Goal: Task Accomplishment & Management: Manage account settings

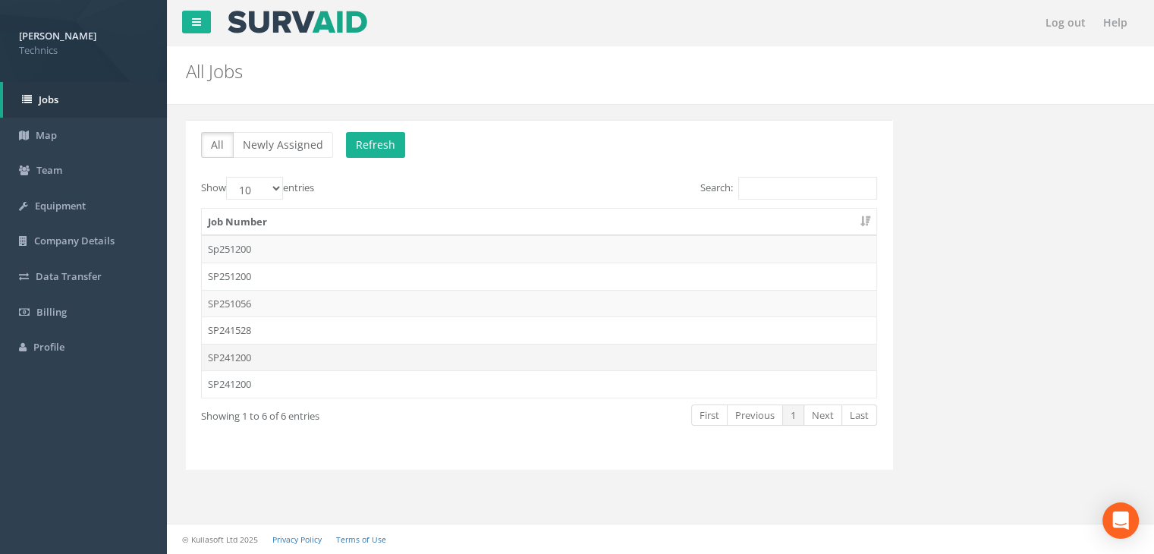
click at [330, 359] on td "SP241200" at bounding box center [539, 357] width 674 height 27
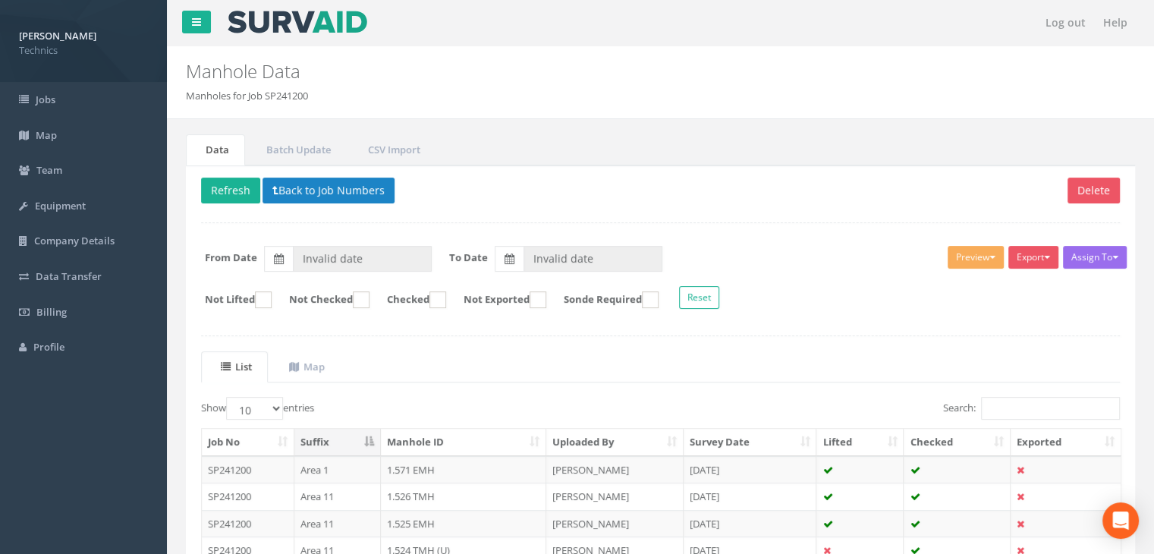
type input "[DATE]"
click at [1014, 398] on input "Search:" at bounding box center [1050, 408] width 139 height 23
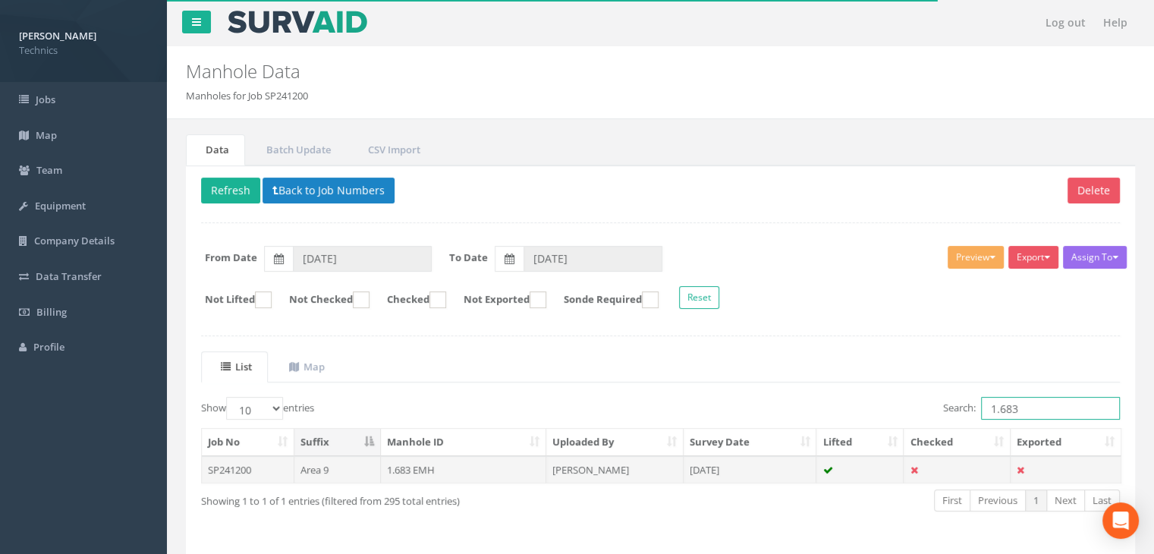
type input "1.683"
click at [731, 460] on td "[DATE]" at bounding box center [749, 469] width 133 height 27
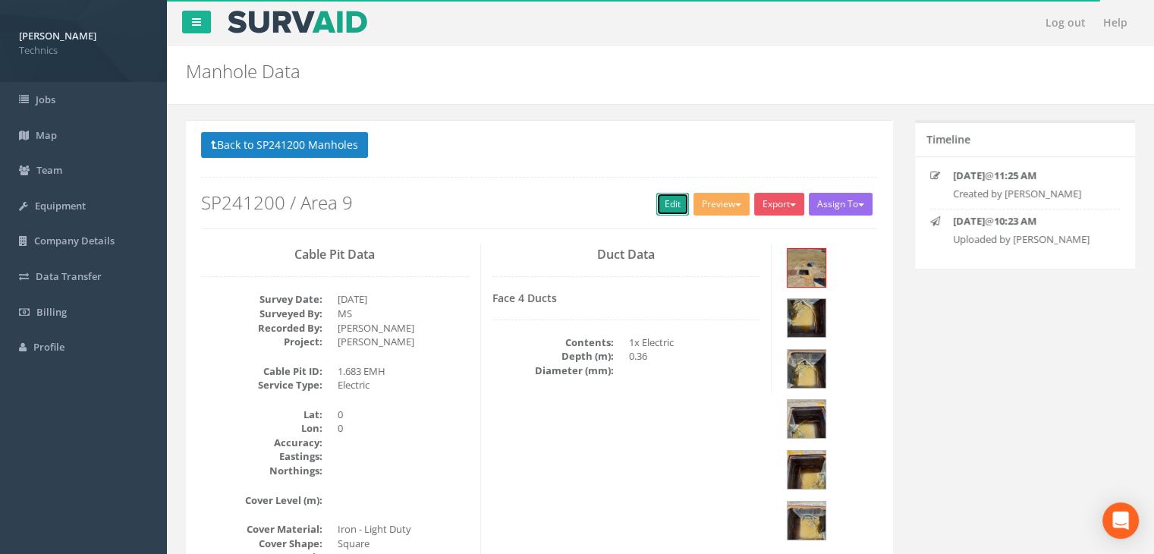
click at [665, 203] on link "Edit" at bounding box center [672, 204] width 33 height 23
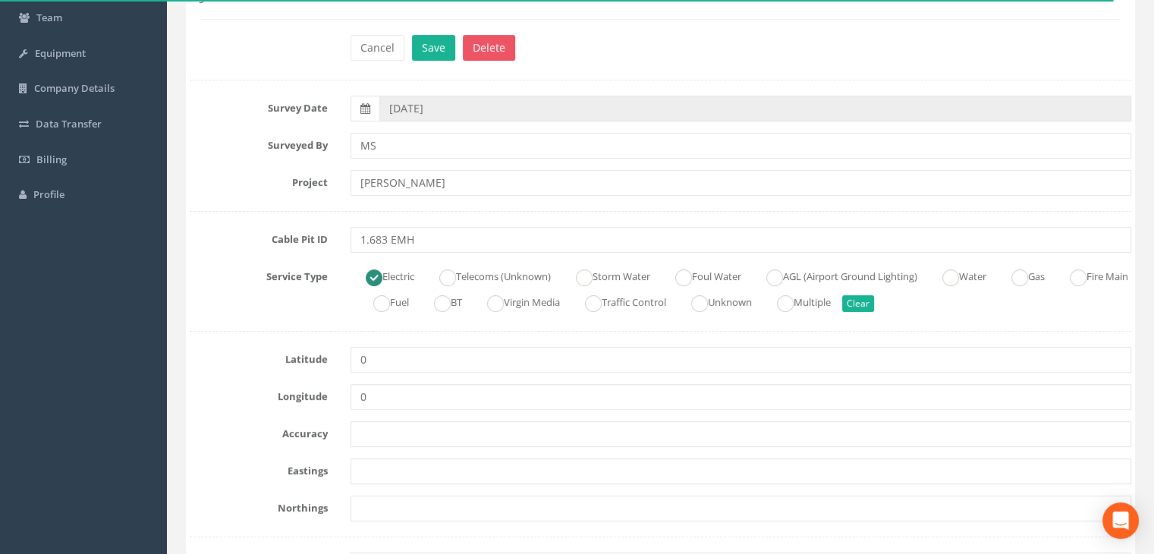
scroll to position [228, 0]
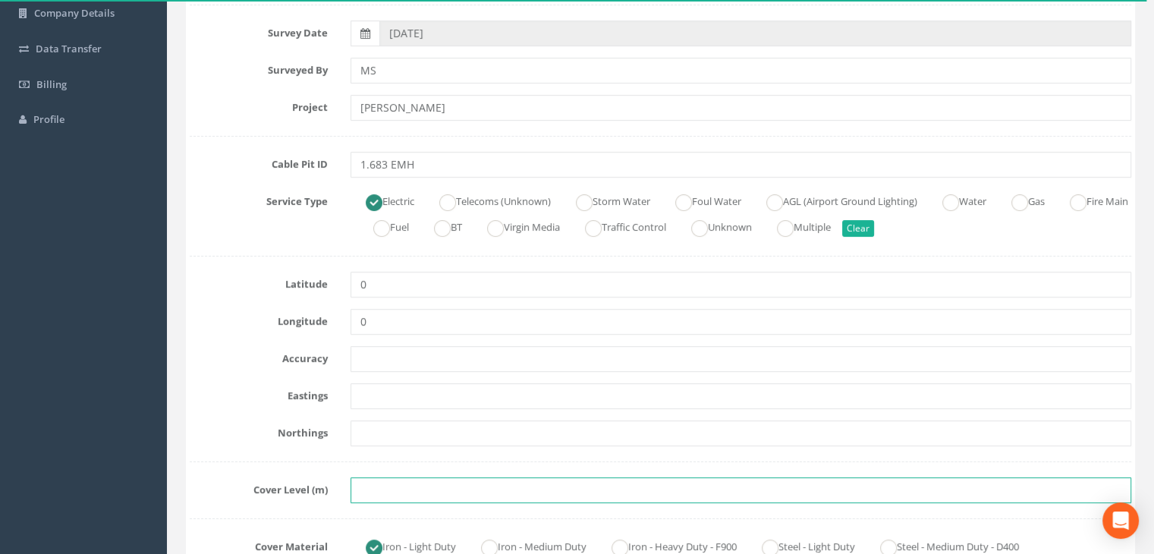
click at [370, 479] on input "text" at bounding box center [740, 490] width 780 height 26
paste input "80.9320"
type input "80.9320"
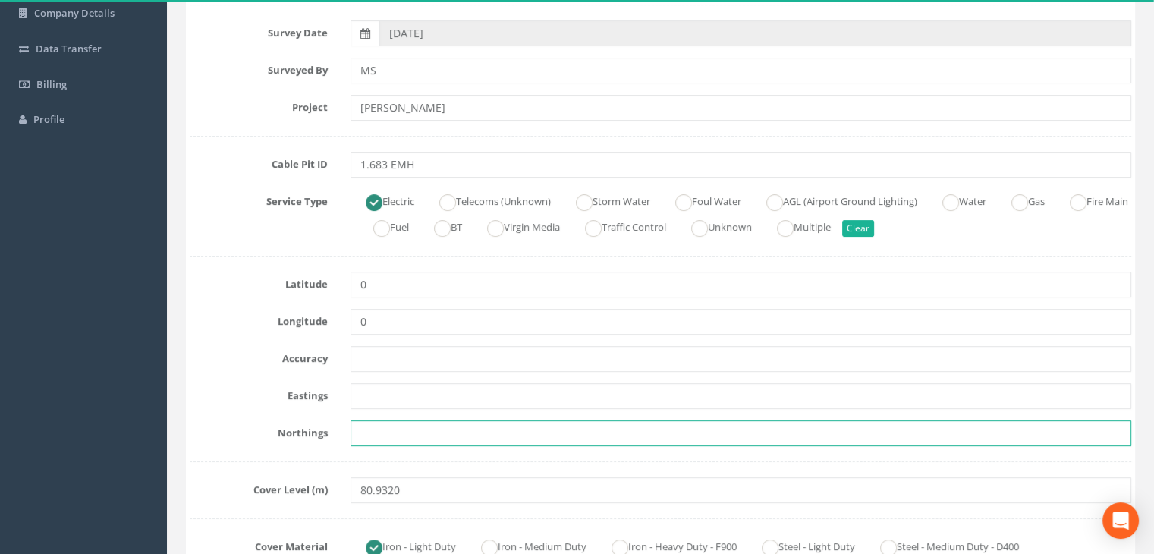
click at [388, 432] on input "text" at bounding box center [740, 433] width 780 height 26
paste input "205551.9730"
type input "205551.9730"
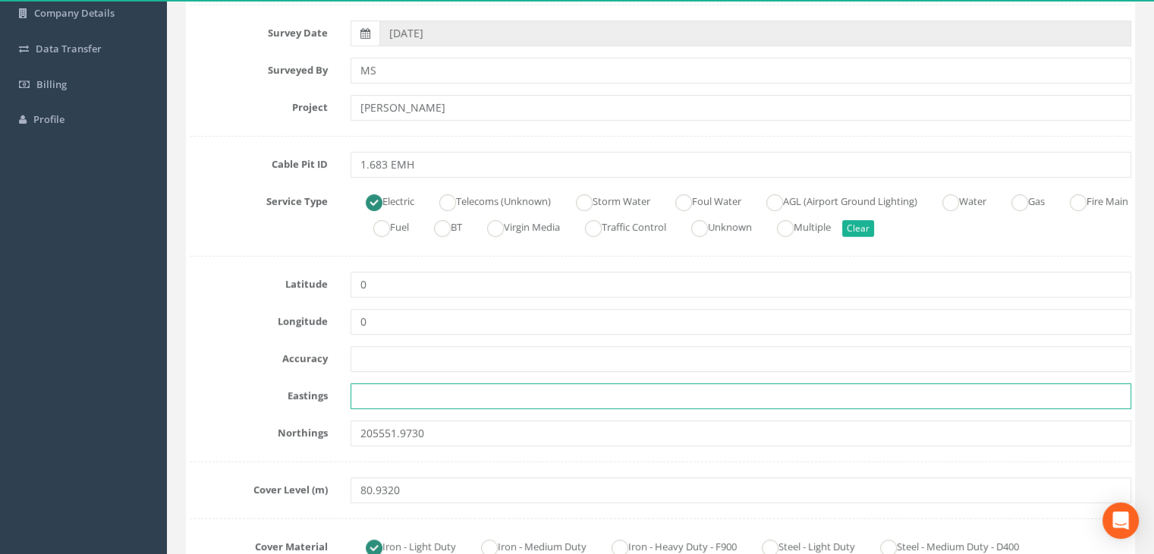
click at [398, 395] on input "text" at bounding box center [740, 396] width 780 height 26
paste input "428882.4530"
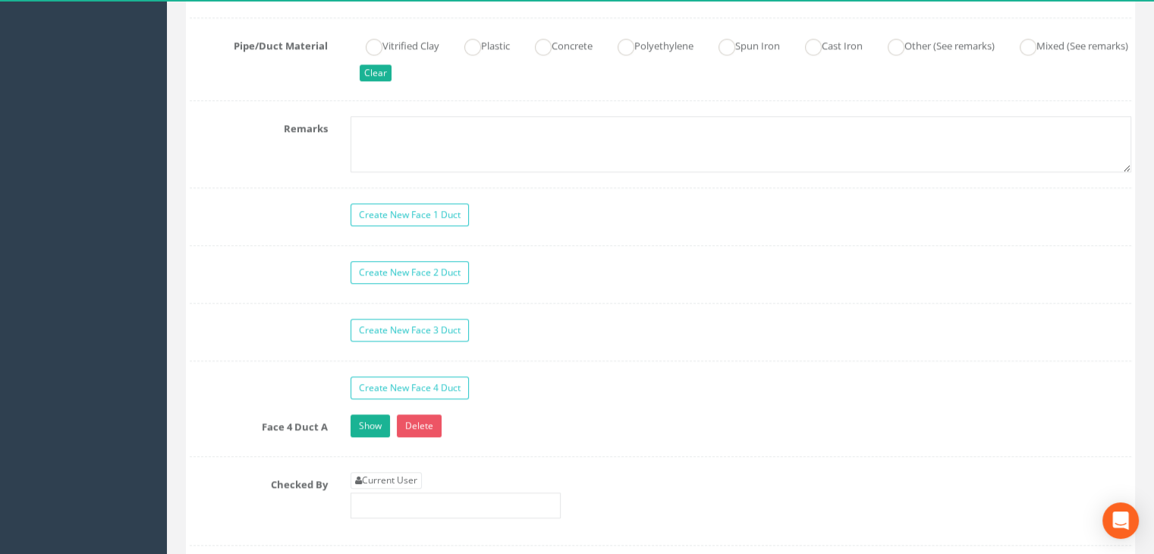
scroll to position [1365, 0]
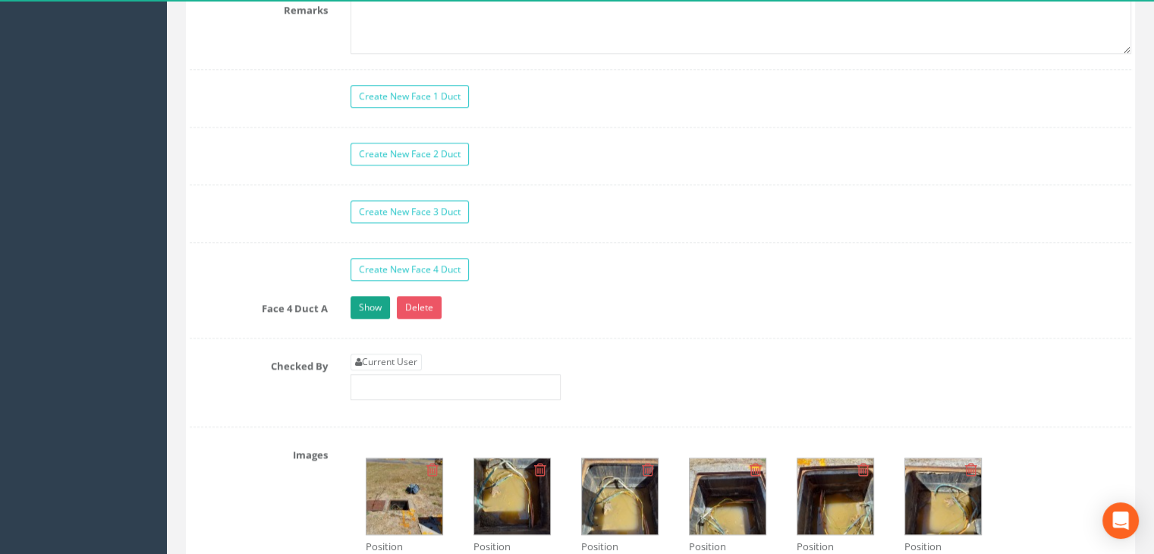
type input "428882.4530"
click at [372, 305] on link "Show" at bounding box center [369, 307] width 39 height 23
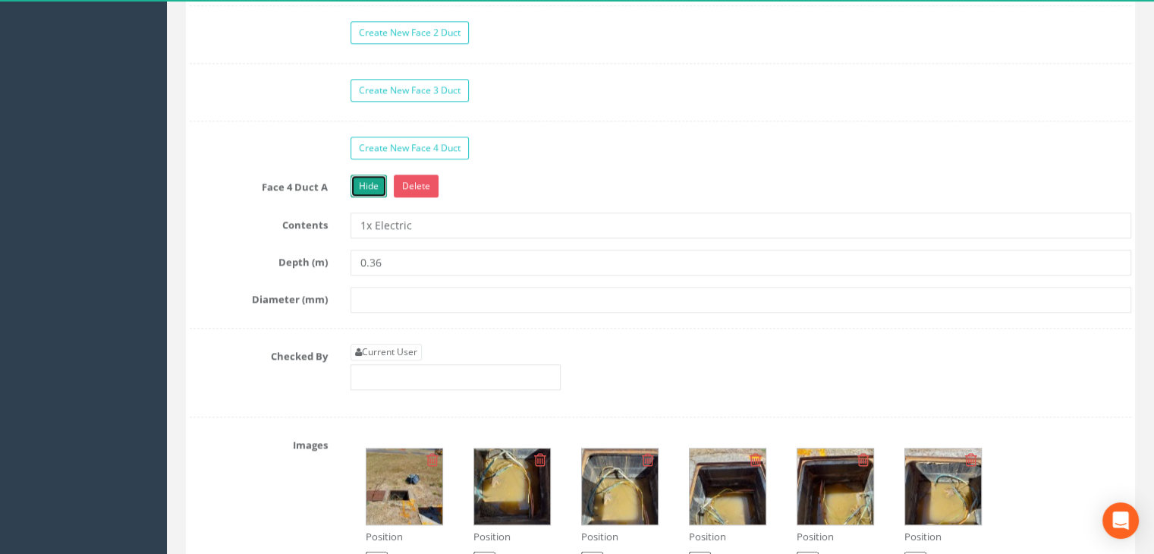
scroll to position [1593, 0]
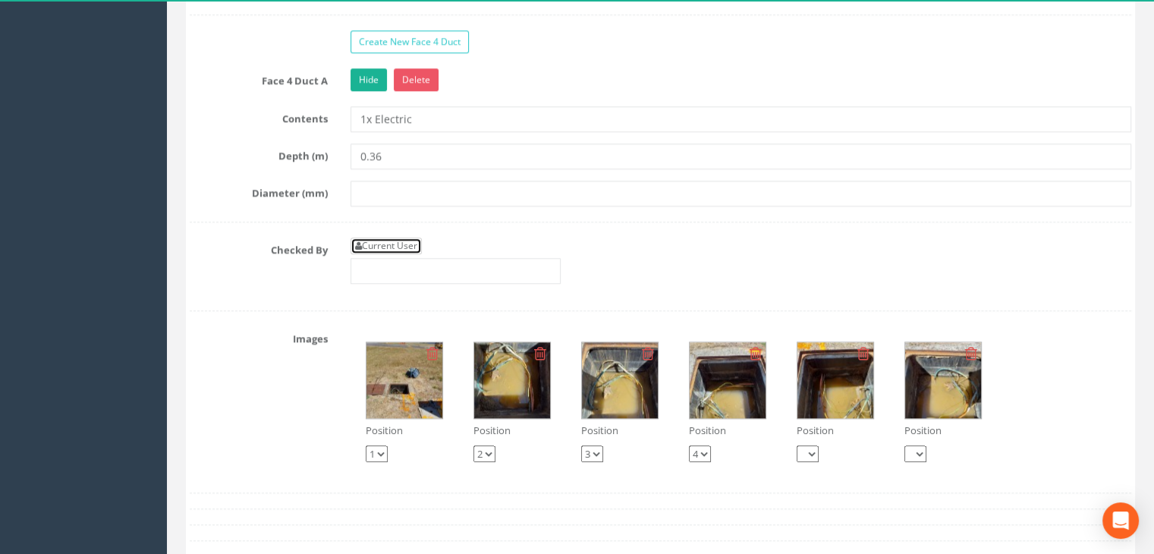
click at [406, 243] on link "Current User" at bounding box center [385, 245] width 71 height 17
type input "[PERSON_NAME]"
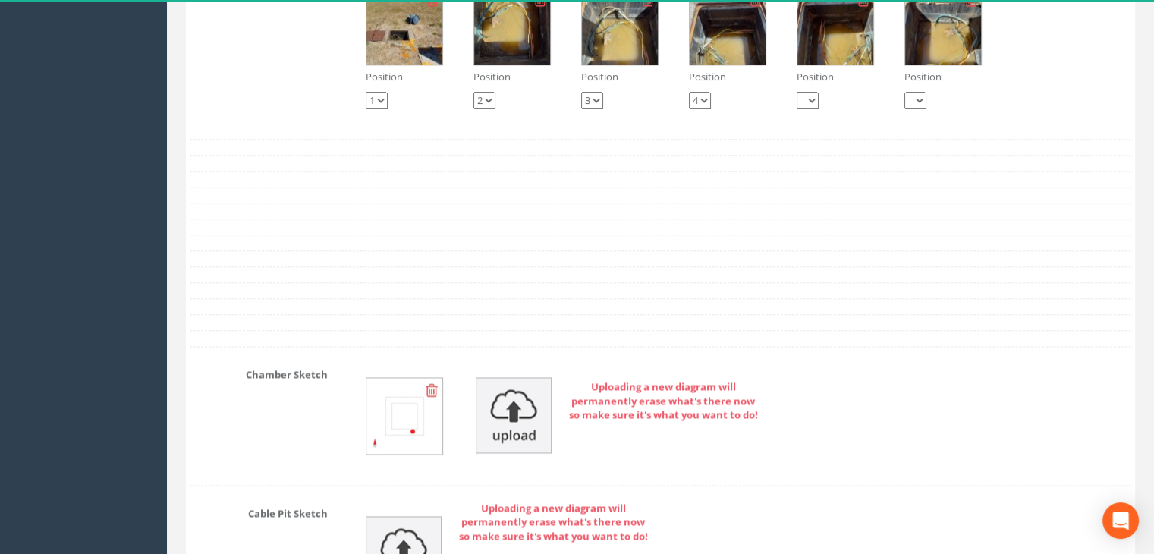
scroll to position [1820, 0]
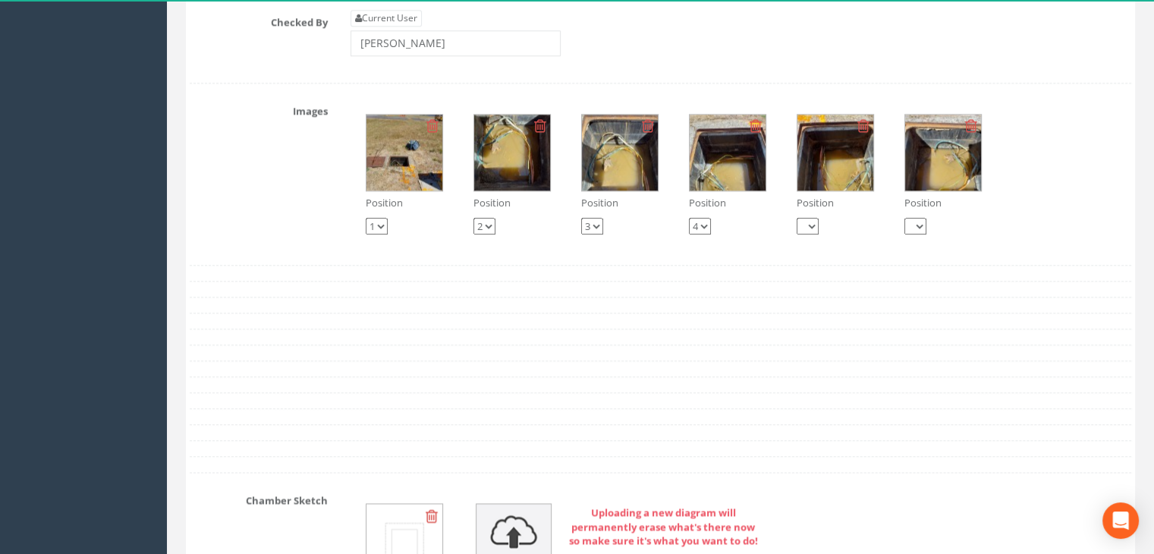
click at [422, 168] on img at bounding box center [404, 153] width 76 height 76
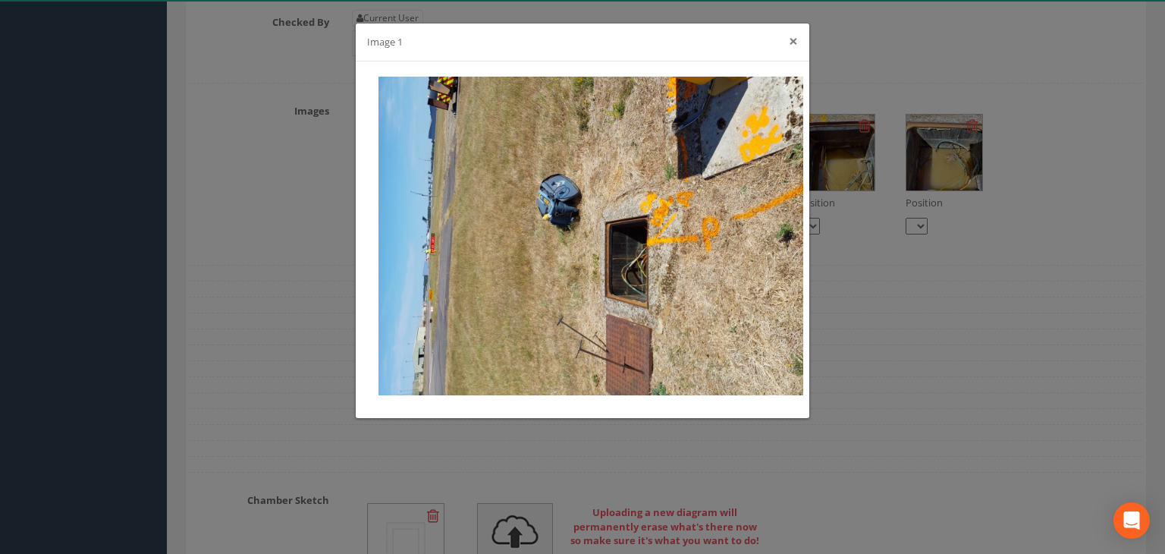
click at [795, 42] on button "×" at bounding box center [793, 41] width 9 height 16
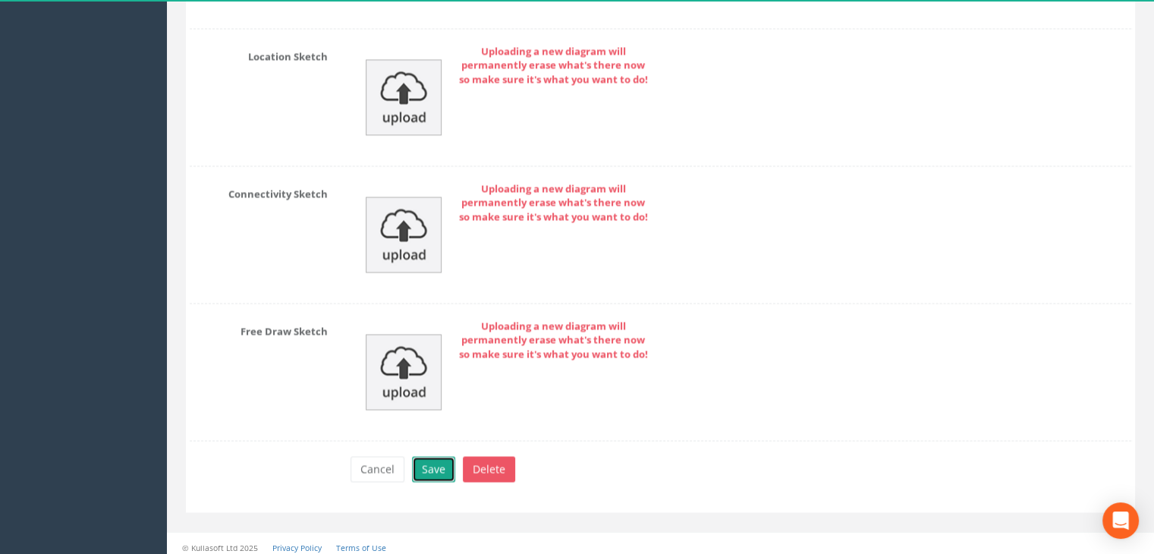
click at [440, 456] on button "Save" at bounding box center [433, 469] width 43 height 26
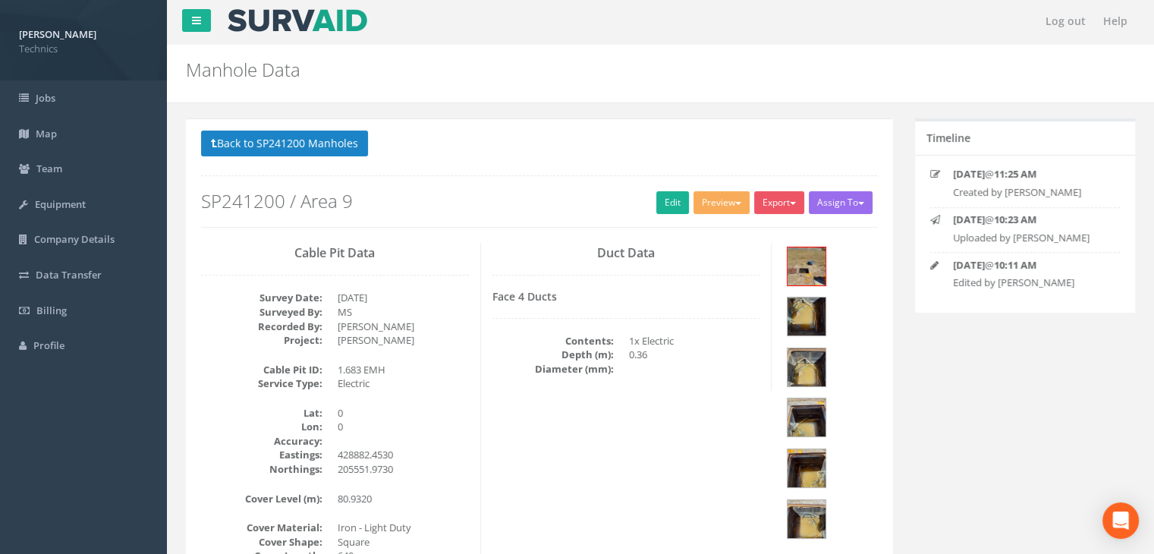
scroll to position [0, 0]
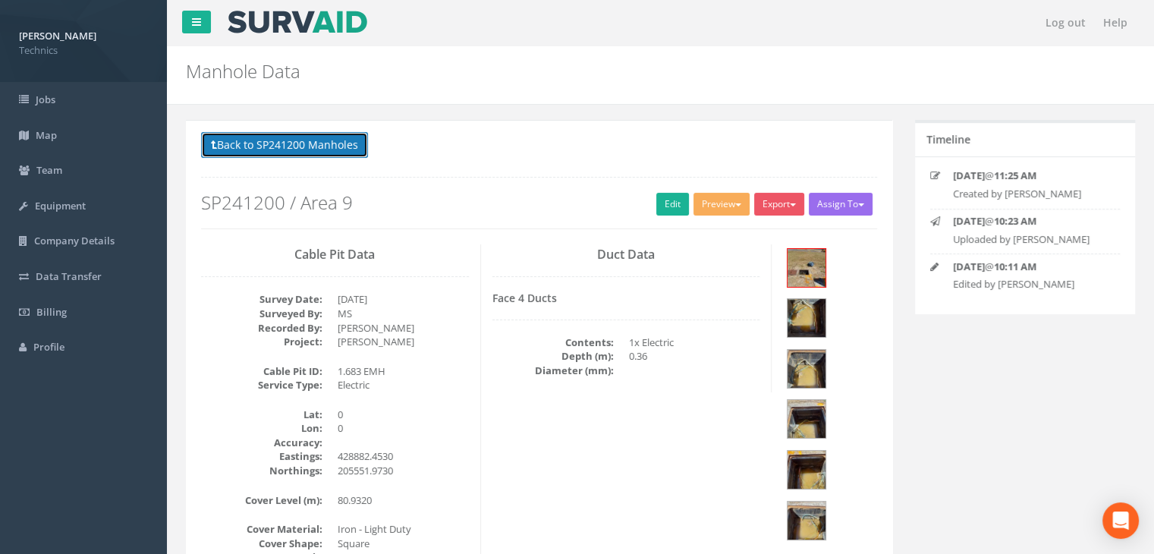
click at [319, 140] on button "Back to SP241200 Manholes" at bounding box center [284, 145] width 167 height 26
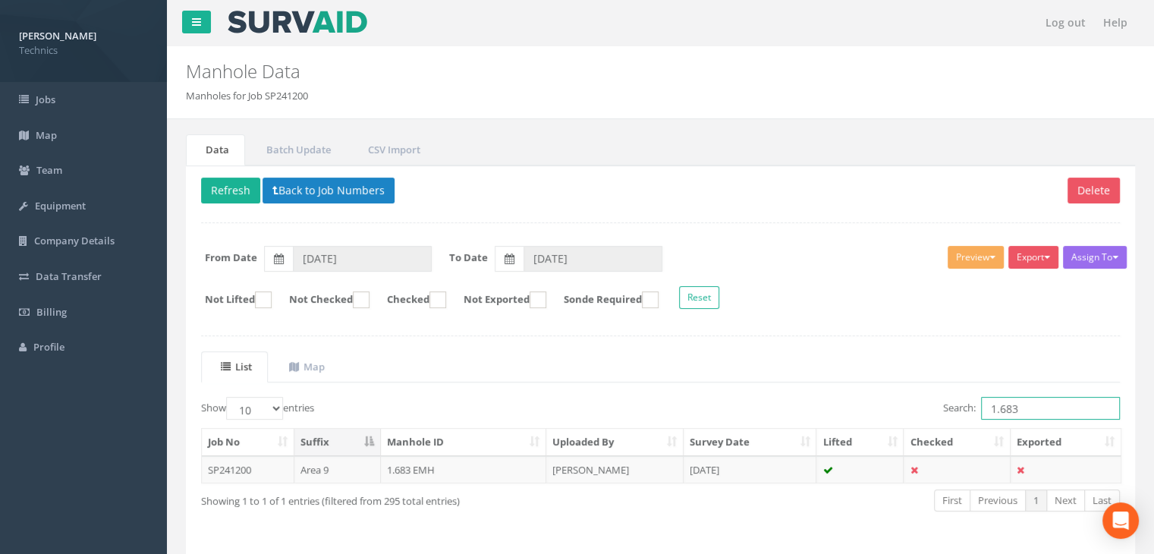
click at [1031, 403] on input "1.683" at bounding box center [1050, 408] width 139 height 23
type input "1.275"
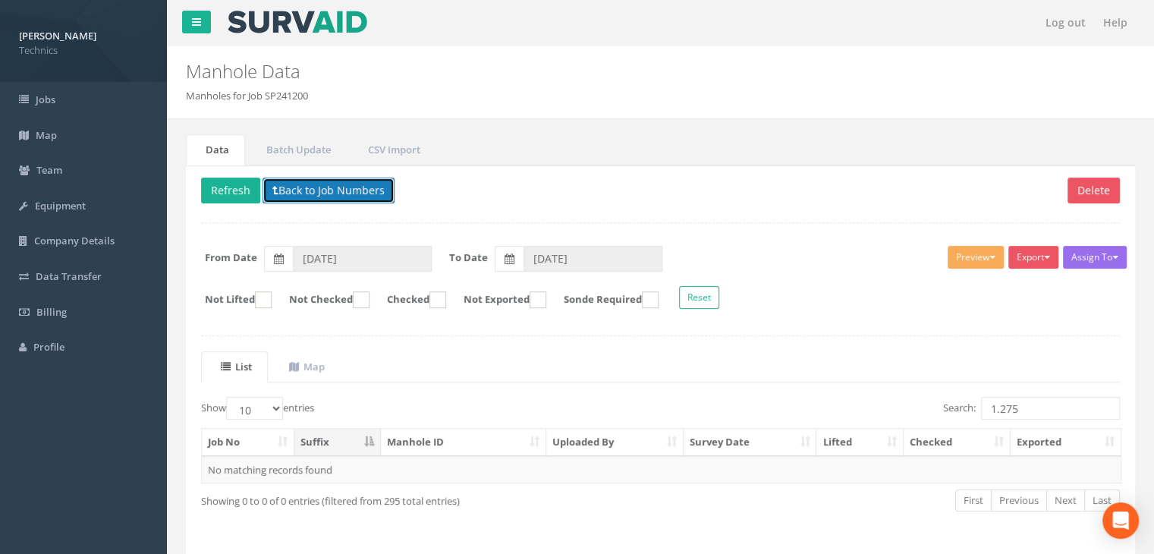
click at [312, 185] on button "Back to Job Numbers" at bounding box center [328, 190] width 132 height 26
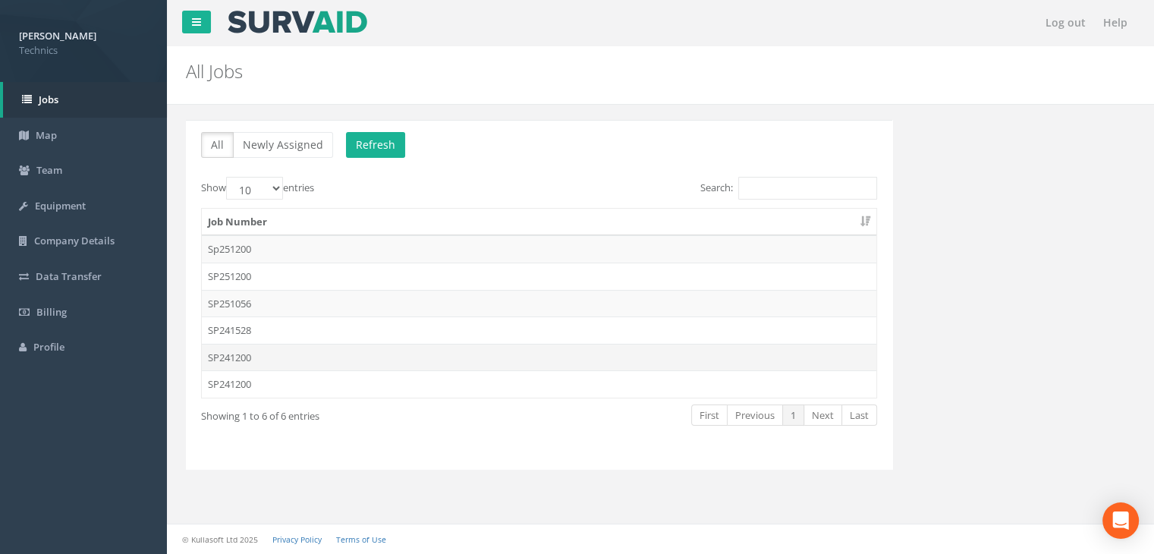
click at [266, 363] on td "SP241200" at bounding box center [539, 357] width 674 height 27
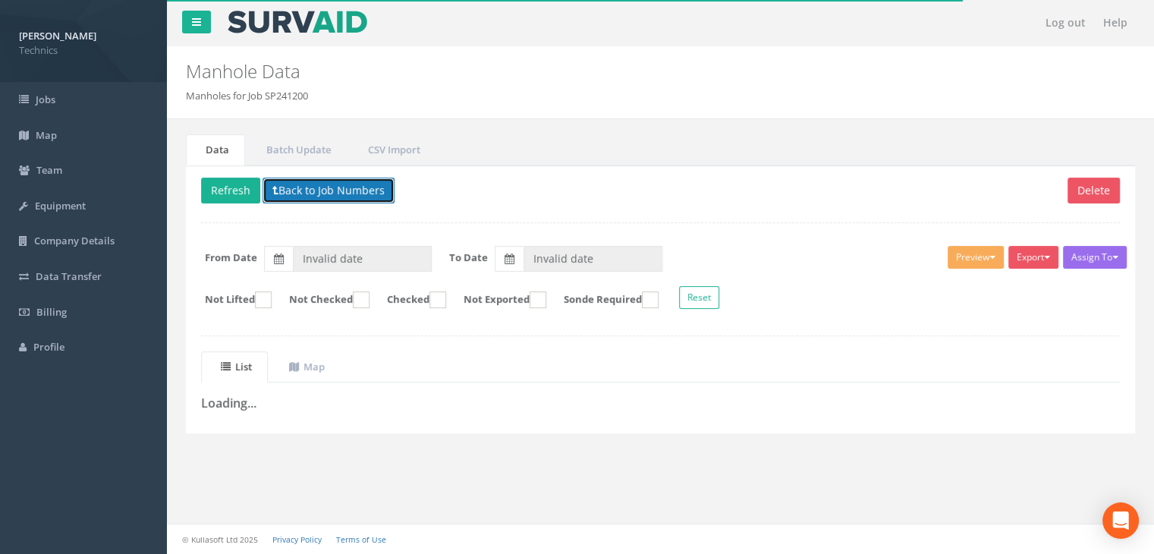
click at [306, 187] on button "Back to Job Numbers" at bounding box center [328, 190] width 132 height 26
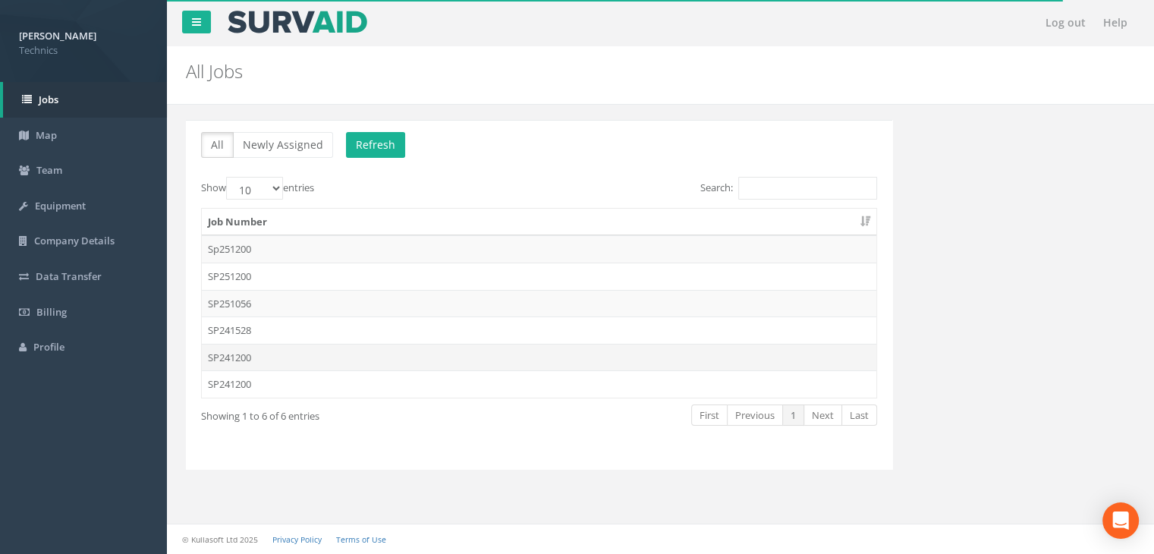
click at [243, 353] on td "SP241200" at bounding box center [539, 357] width 674 height 27
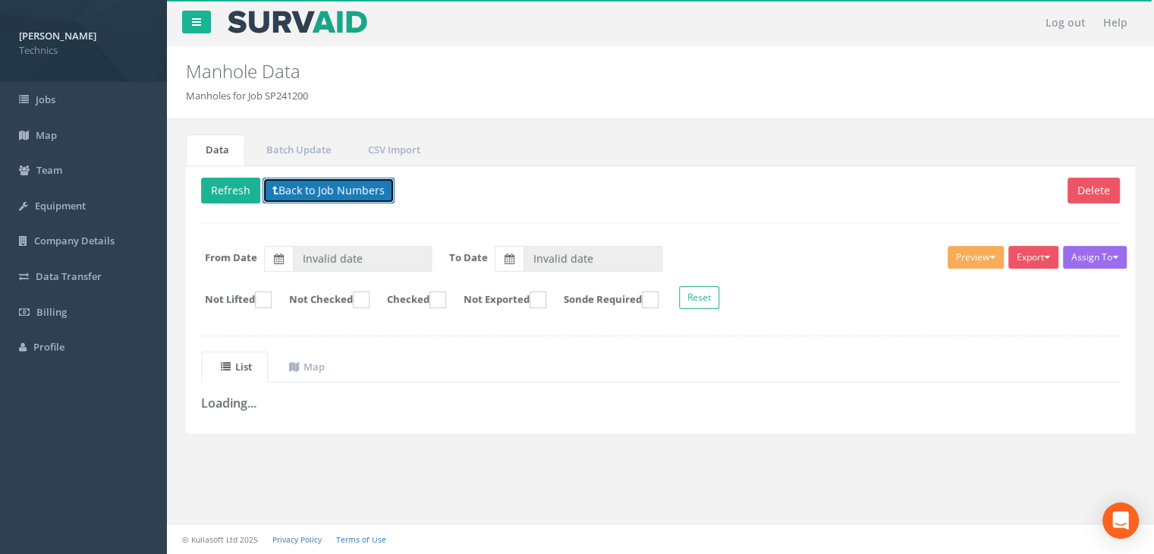
click at [322, 180] on button "Back to Job Numbers" at bounding box center [328, 190] width 132 height 26
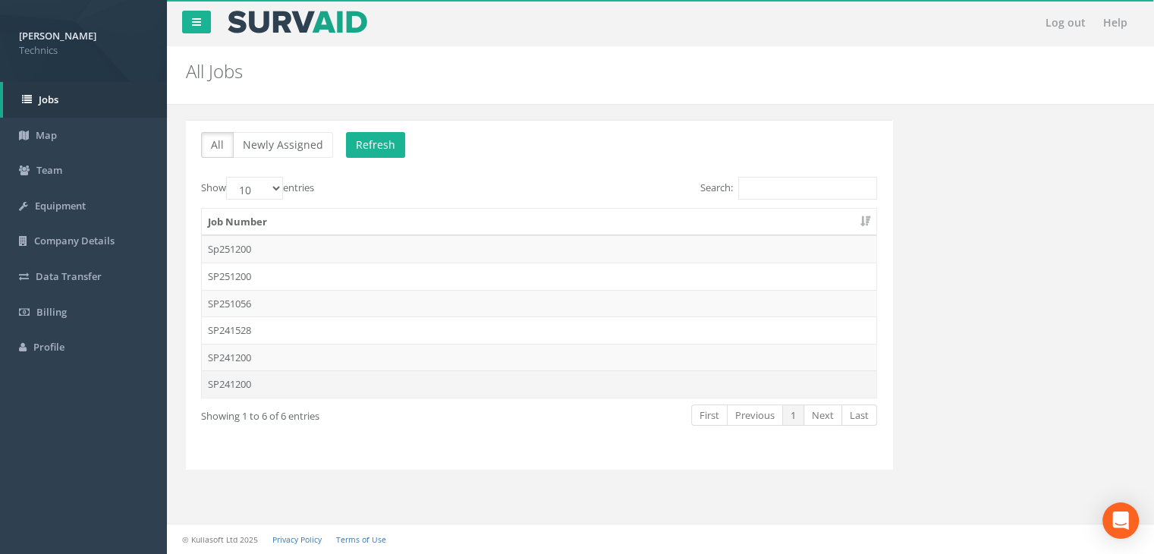
click at [236, 372] on td "SP241200" at bounding box center [539, 383] width 674 height 27
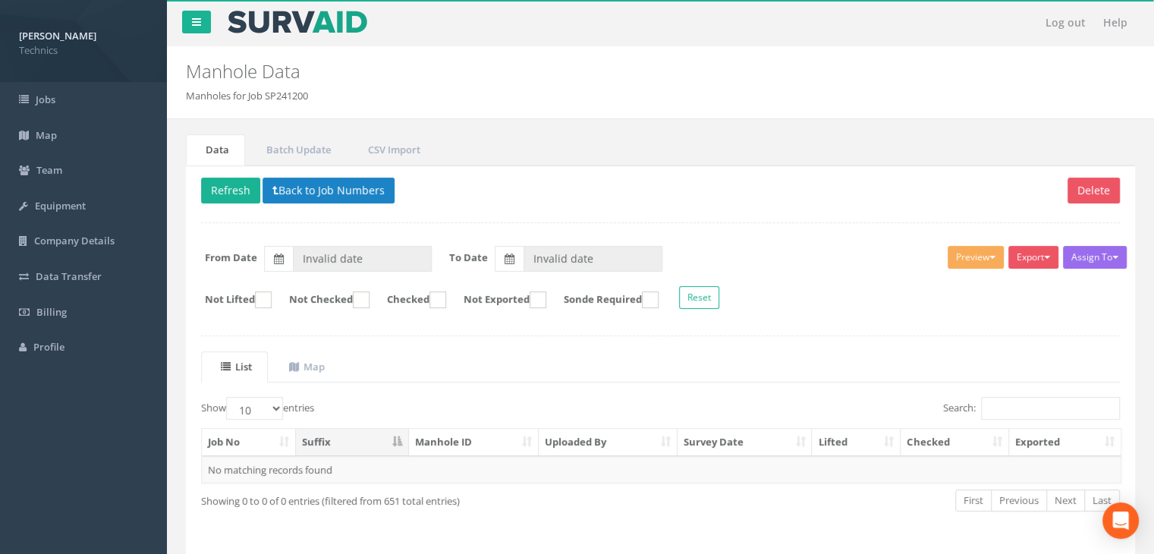
type input "[DATE]"
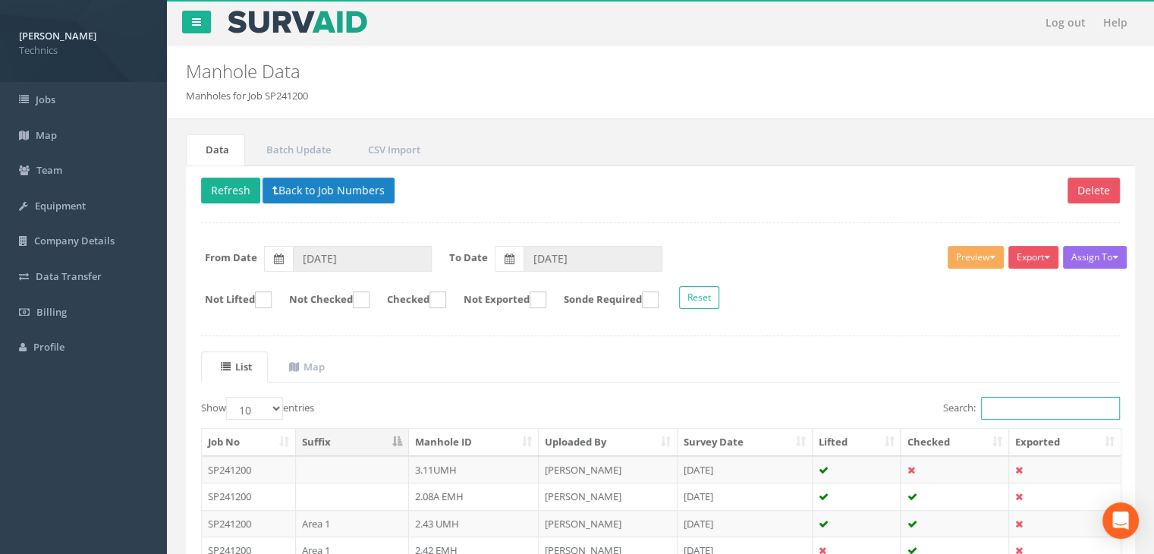
click at [1050, 404] on input "Search:" at bounding box center [1050, 408] width 139 height 23
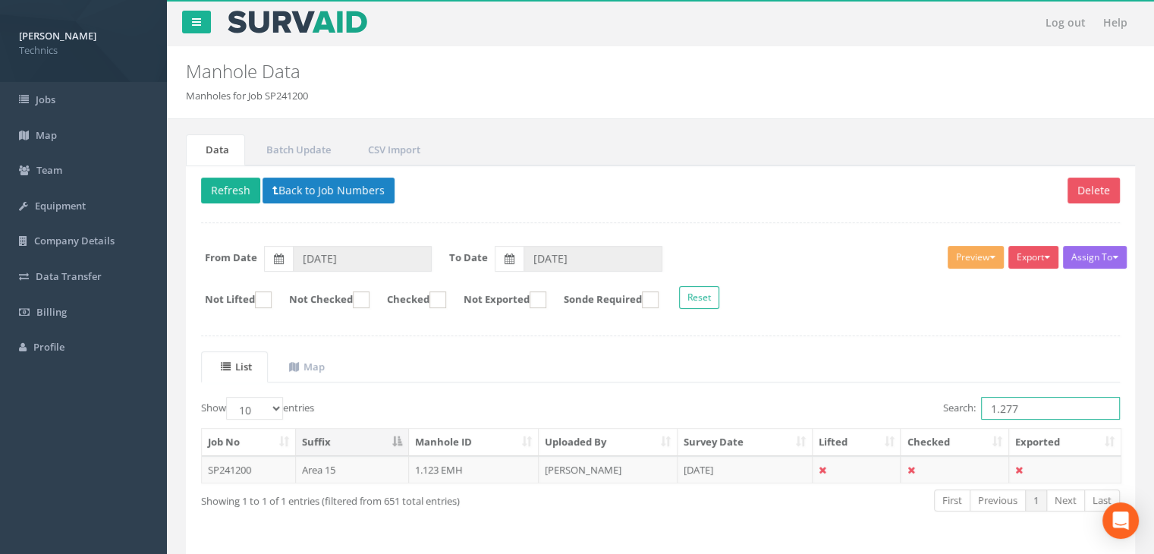
type input "1.277"
